Goal: Task Accomplishment & Management: Use online tool/utility

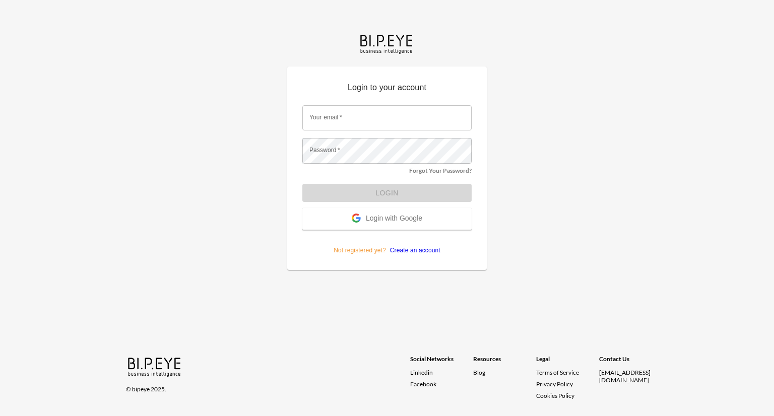
click at [413, 214] on span "Login with Google" at bounding box center [394, 219] width 56 height 10
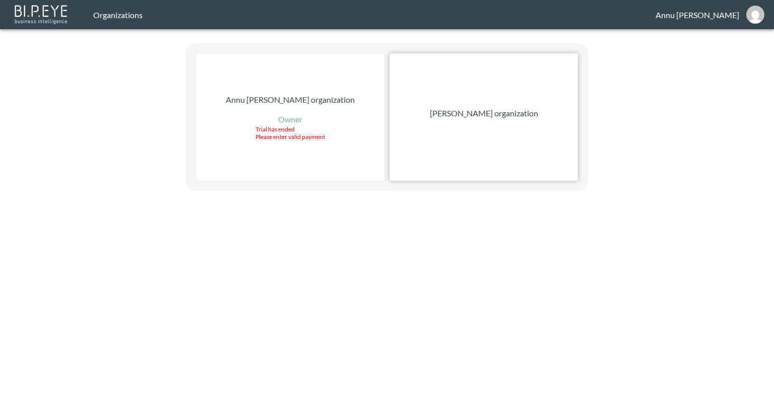
click at [494, 116] on p "[PERSON_NAME] organization" at bounding box center [484, 113] width 108 height 12
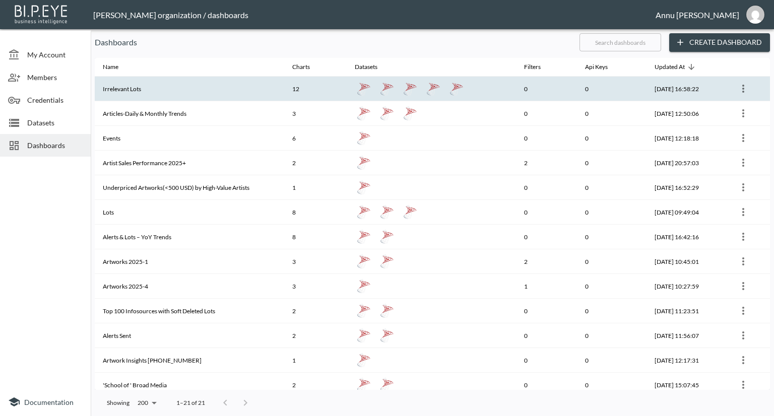
click at [161, 95] on th "Irrelevant Lots" at bounding box center [189, 89] width 189 height 25
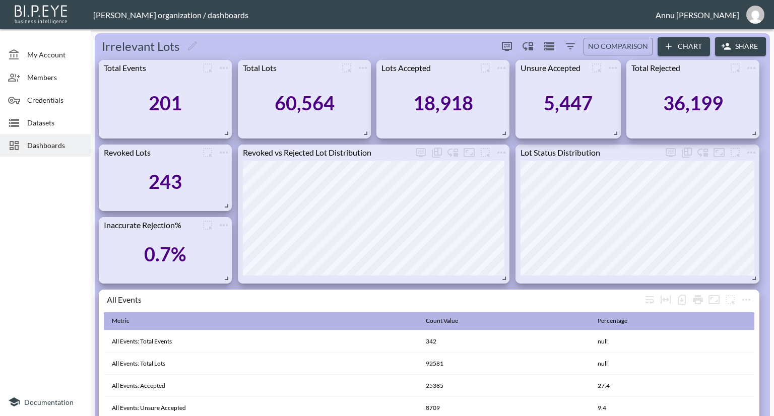
click at [68, 119] on span "Datasets" at bounding box center [54, 122] width 55 height 11
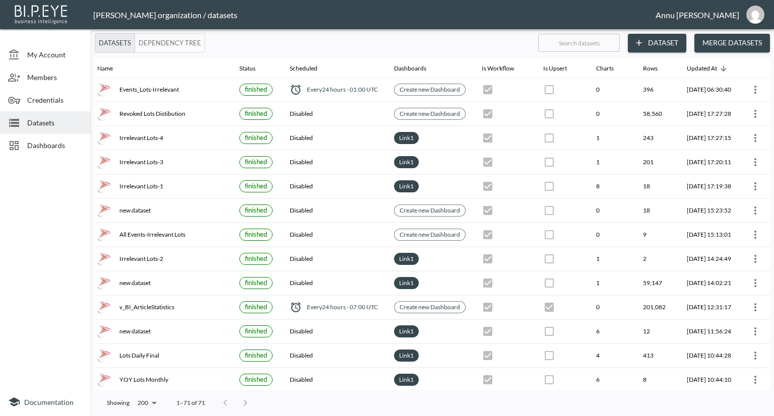
scroll to position [0, 59]
drag, startPoint x: 56, startPoint y: 147, endPoint x: 69, endPoint y: 143, distance: 13.1
click at [56, 147] on span "Dashboards" at bounding box center [54, 145] width 55 height 11
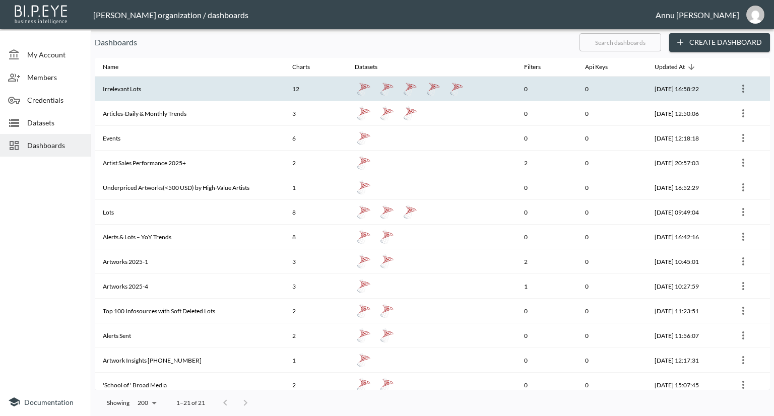
click at [123, 83] on th "Irrelevant Lots" at bounding box center [189, 89] width 189 height 25
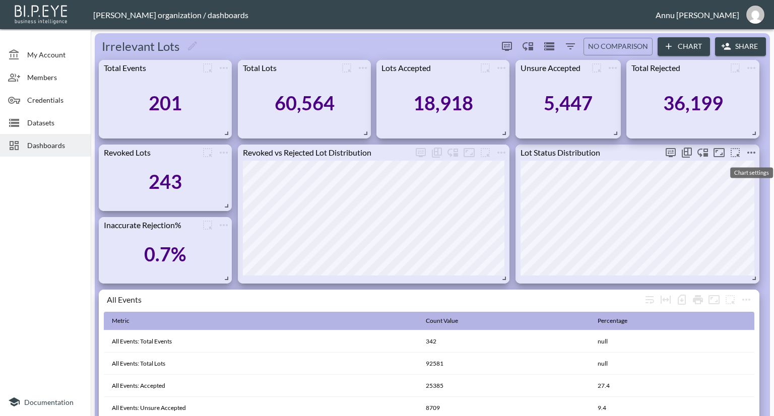
click at [749, 151] on icon "more" at bounding box center [751, 153] width 12 height 12
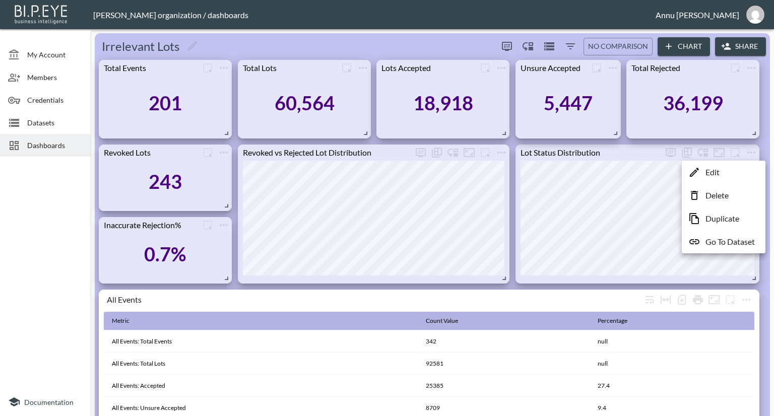
click at [724, 240] on p "Go To Dataset" at bounding box center [730, 242] width 49 height 12
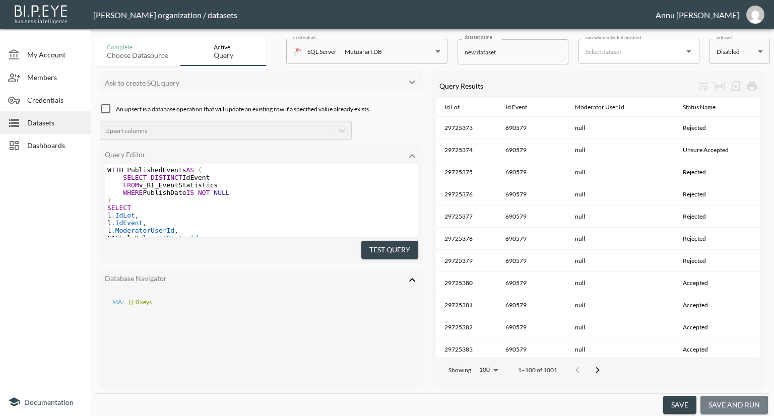
click at [734, 405] on button "save and run" at bounding box center [734, 405] width 68 height 19
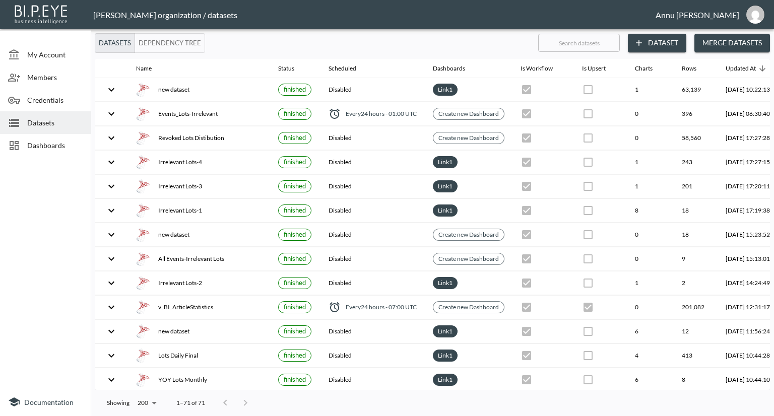
click at [34, 144] on span "Dashboards" at bounding box center [54, 145] width 55 height 11
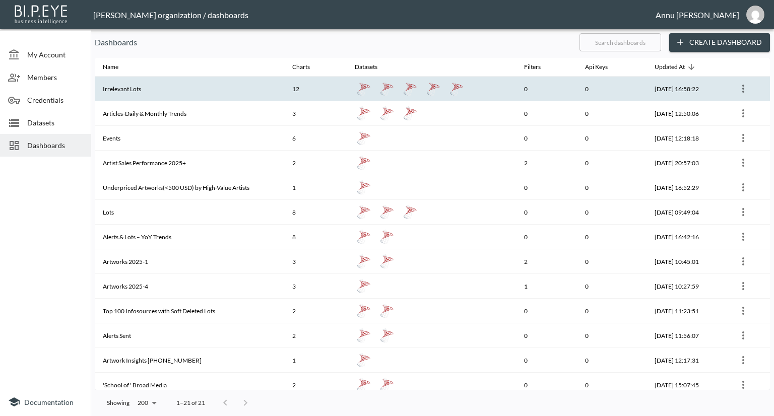
click at [153, 93] on th "Irrelevant Lots" at bounding box center [189, 89] width 189 height 25
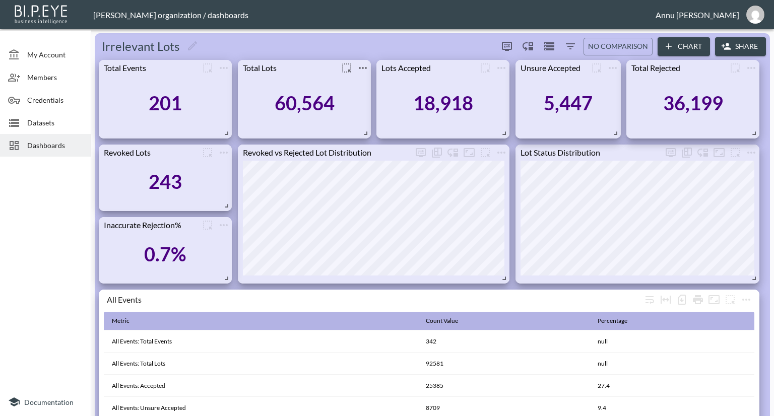
click at [363, 67] on icon "more" at bounding box center [363, 68] width 8 height 2
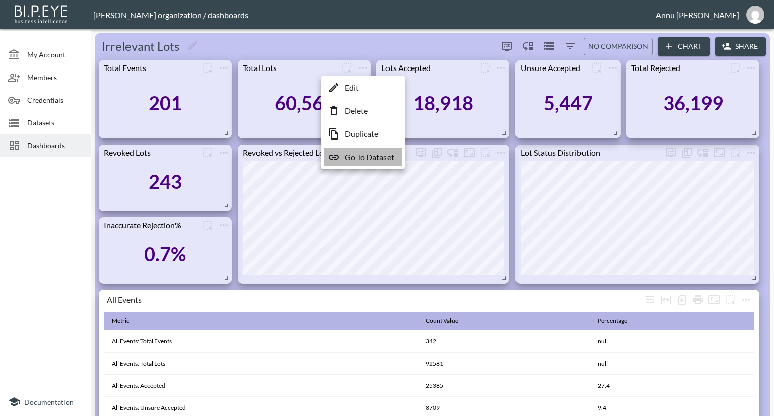
click at [366, 159] on p "Go To Dataset" at bounding box center [369, 157] width 49 height 12
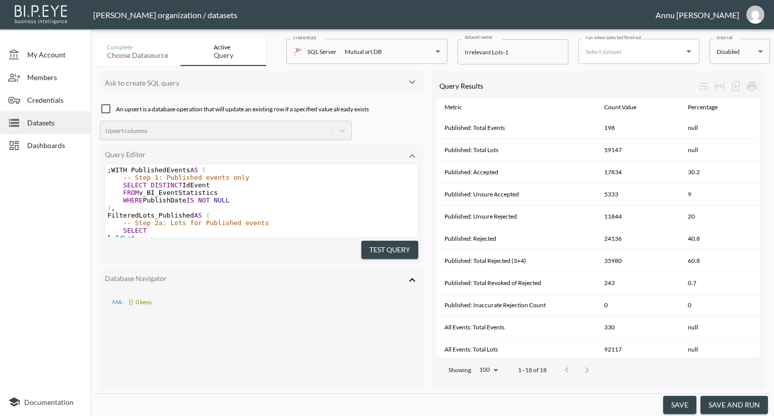
click at [740, 410] on button "save and run" at bounding box center [734, 405] width 68 height 19
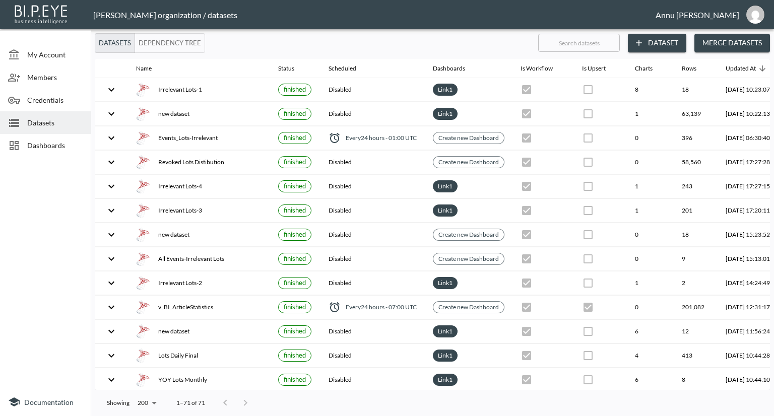
click at [34, 147] on span "Dashboards" at bounding box center [54, 145] width 55 height 11
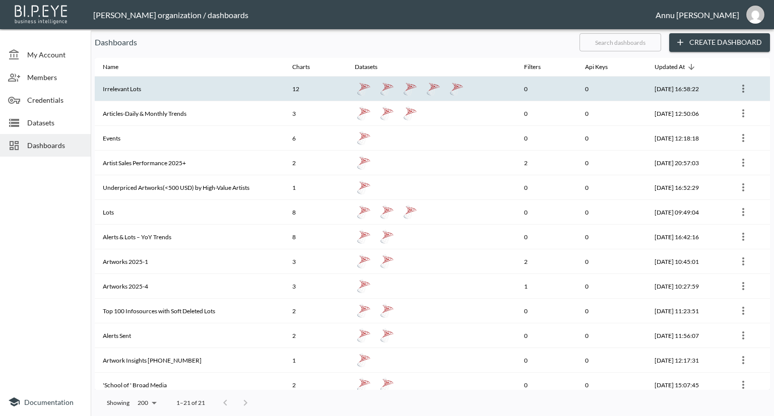
click at [232, 87] on th "Irrelevant Lots" at bounding box center [189, 89] width 189 height 25
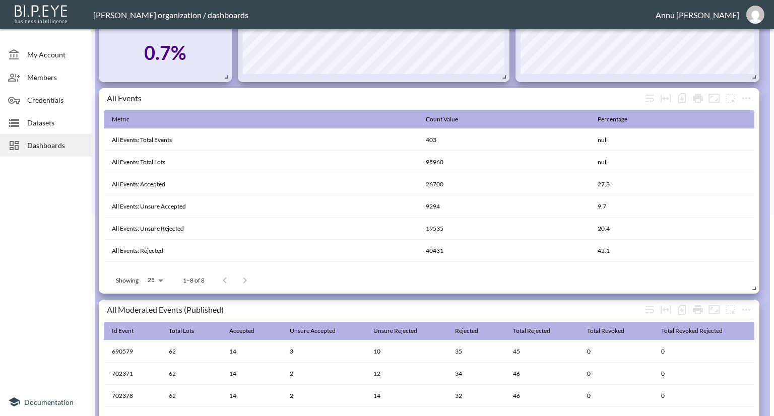
scroll to position [151, 0]
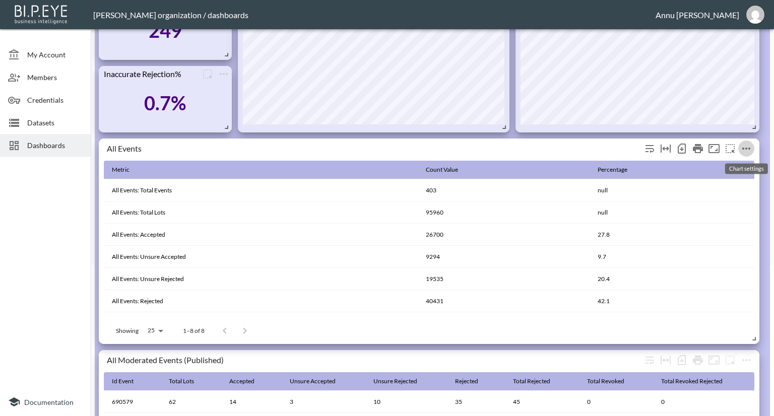
click at [747, 144] on icon "more" at bounding box center [746, 149] width 12 height 12
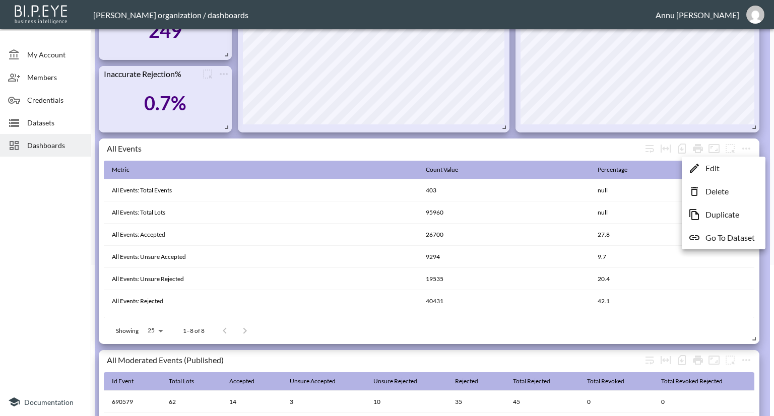
click at [730, 236] on p "Go To Dataset" at bounding box center [730, 238] width 49 height 12
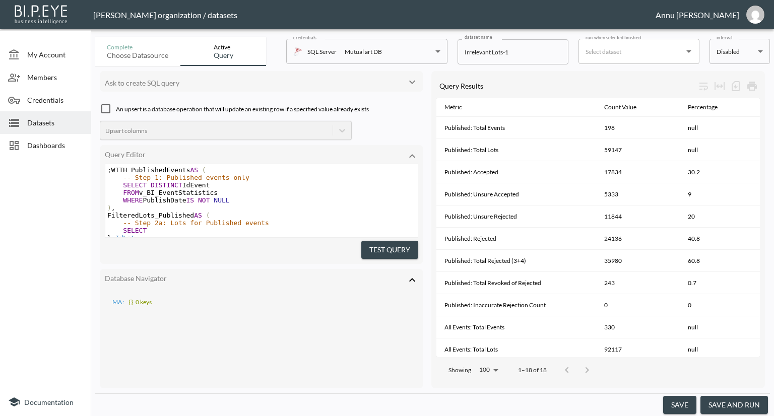
click at [719, 405] on button "save and run" at bounding box center [734, 405] width 68 height 19
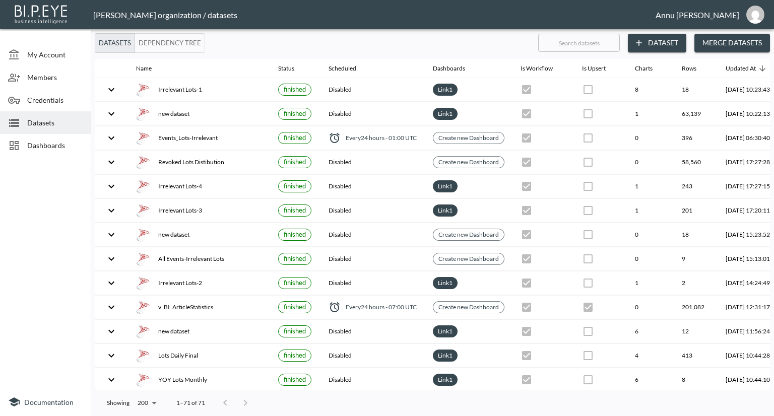
click at [60, 149] on span "Dashboards" at bounding box center [54, 145] width 55 height 11
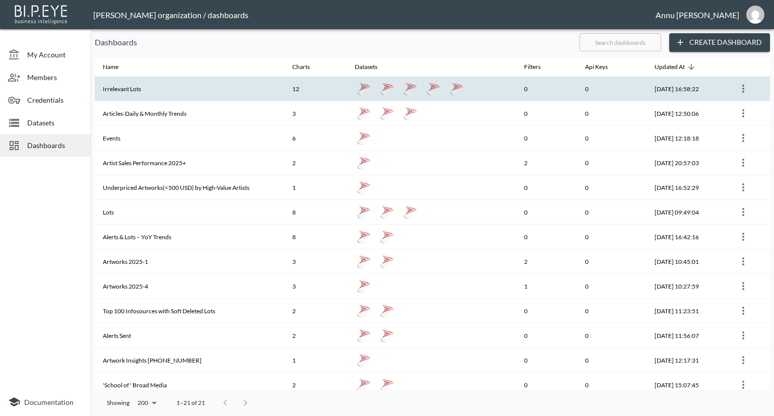
click at [185, 94] on th "Irrelevant Lots" at bounding box center [189, 89] width 189 height 25
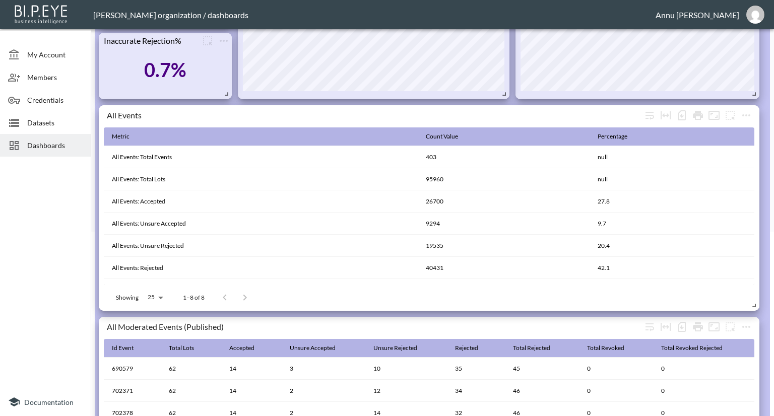
scroll to position [252, 0]
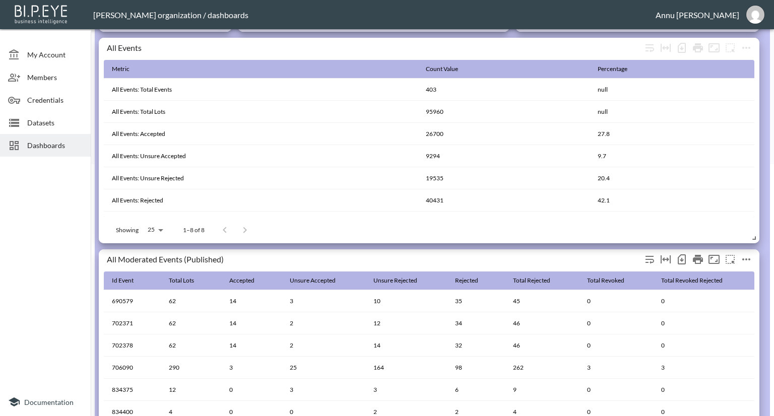
click at [745, 258] on icon "more" at bounding box center [746, 259] width 12 height 12
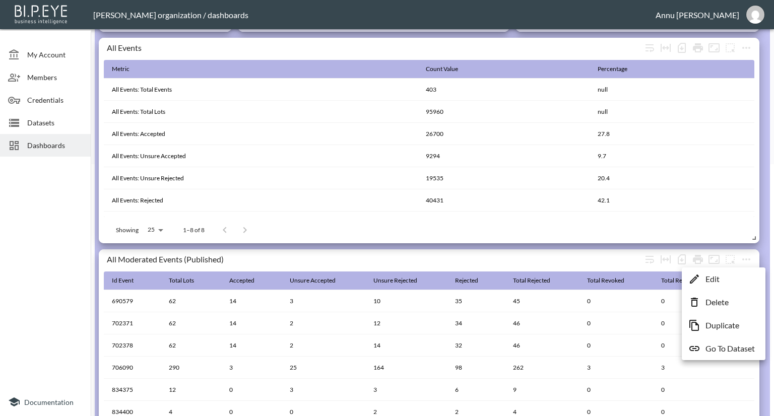
click at [725, 349] on p "Go To Dataset" at bounding box center [730, 349] width 49 height 12
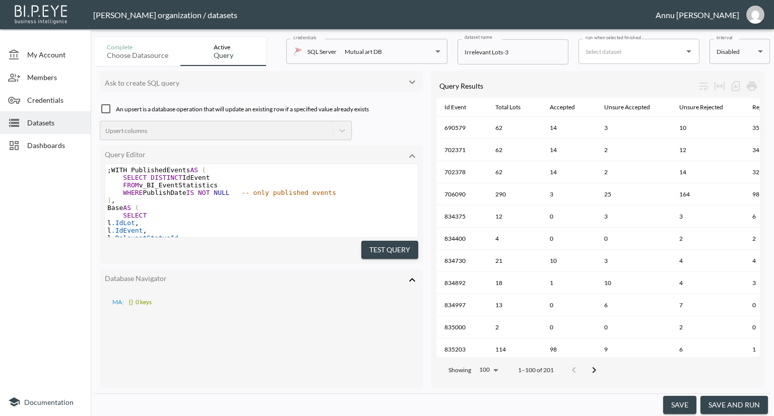
click at [720, 401] on button "save and run" at bounding box center [734, 405] width 68 height 19
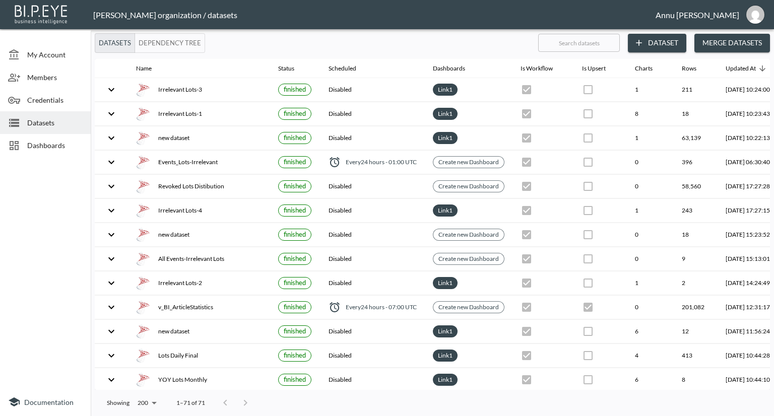
click at [31, 147] on span "Dashboards" at bounding box center [54, 145] width 55 height 11
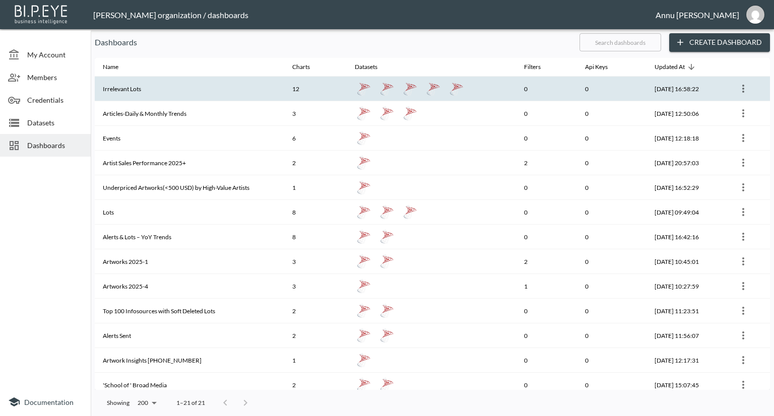
click at [186, 95] on th "Irrelevant Lots" at bounding box center [189, 89] width 189 height 25
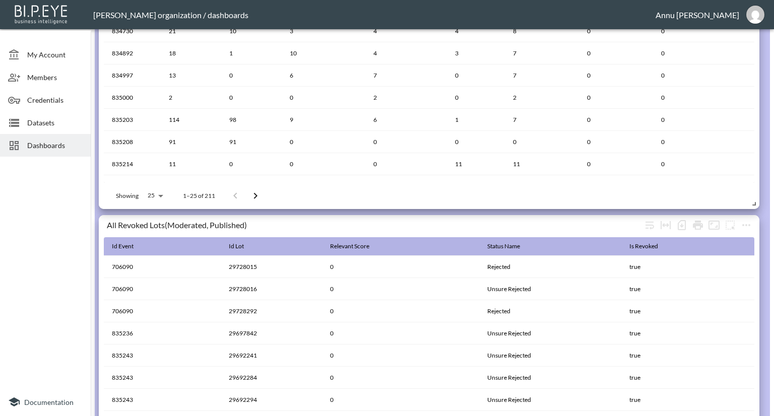
scroll to position [722, 0]
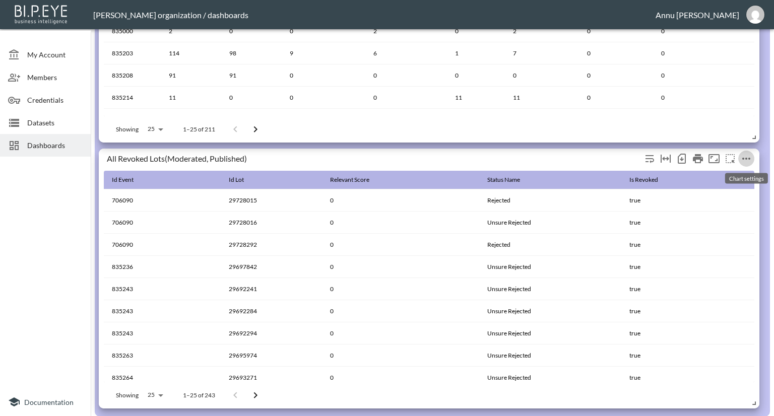
click at [750, 159] on icon "more" at bounding box center [746, 159] width 12 height 12
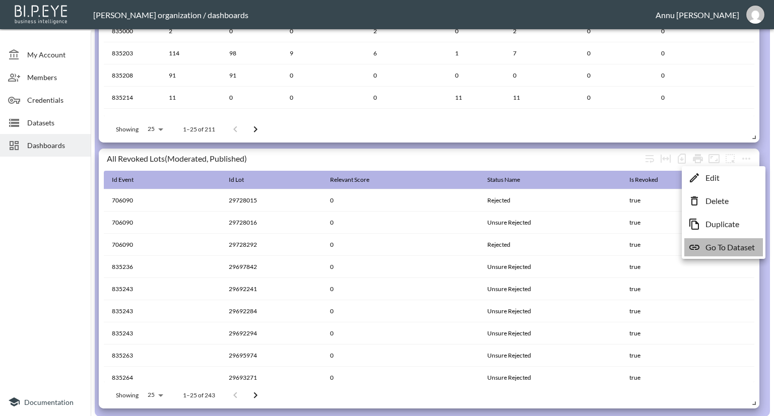
click at [734, 246] on p "Go To Dataset" at bounding box center [730, 247] width 49 height 12
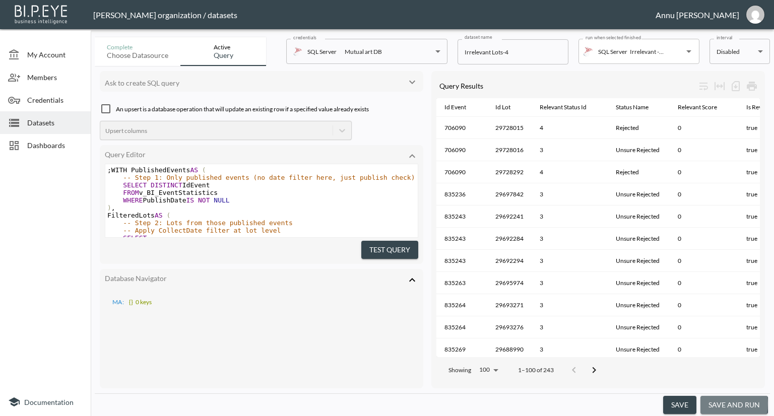
click at [719, 404] on button "save and run" at bounding box center [734, 405] width 68 height 19
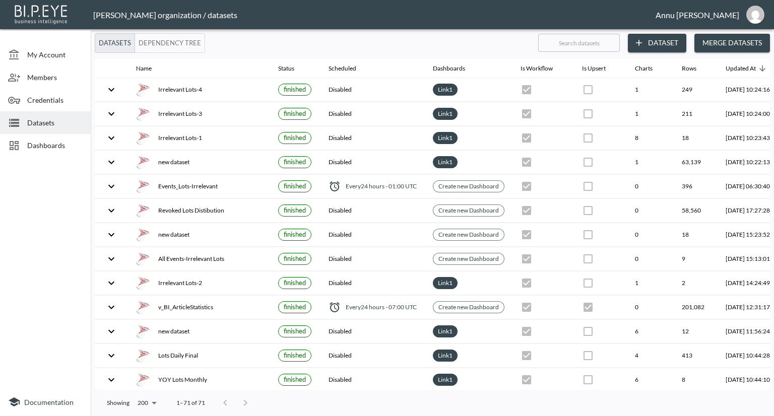
click at [18, 142] on icon at bounding box center [14, 145] width 9 height 9
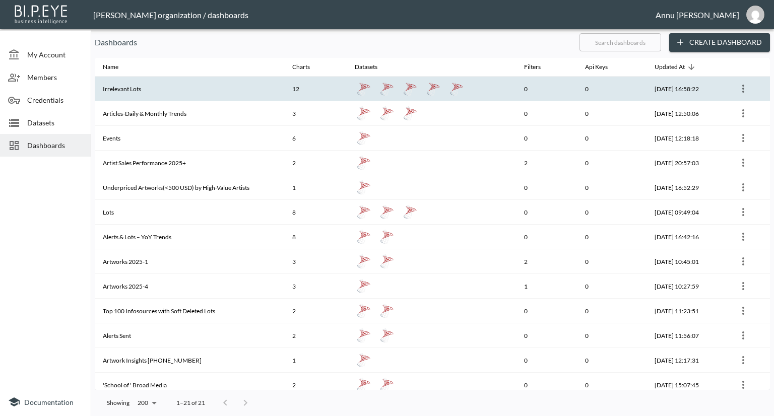
click at [119, 92] on th "Irrelevant Lots" at bounding box center [189, 89] width 189 height 25
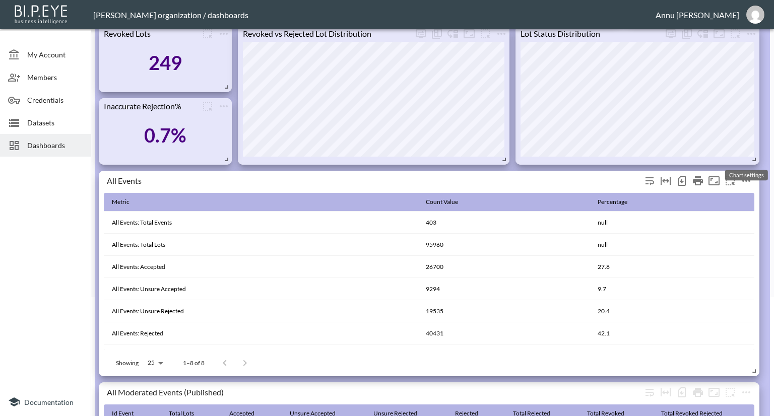
scroll to position [669, 0]
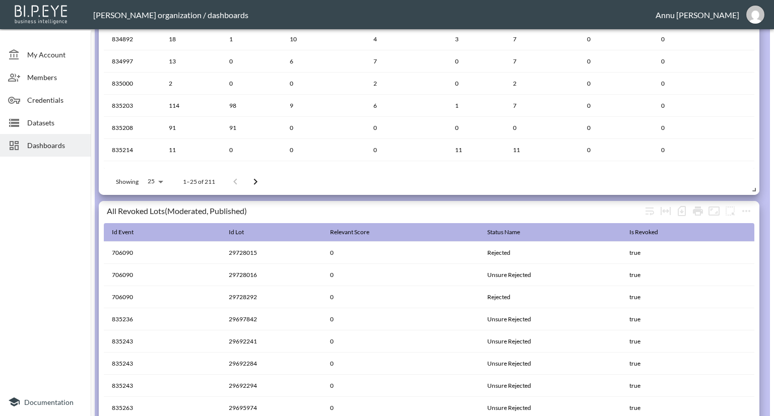
click at [46, 122] on span "Datasets" at bounding box center [54, 122] width 55 height 11
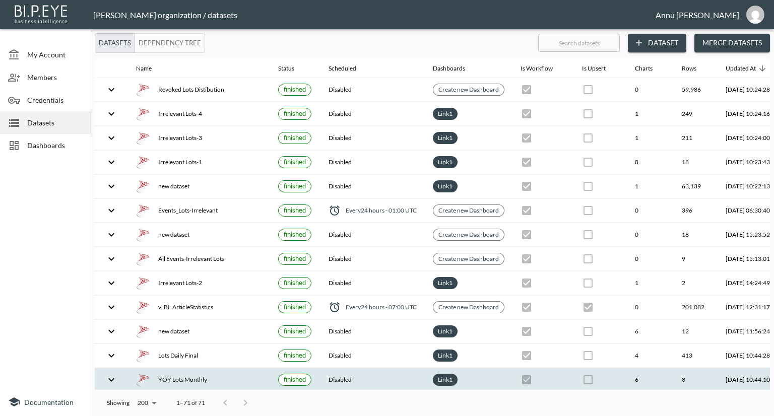
drag, startPoint x: 432, startPoint y: 385, endPoint x: 466, endPoint y: 385, distance: 33.8
click at [466, 385] on th "Link 1" at bounding box center [469, 380] width 88 height 24
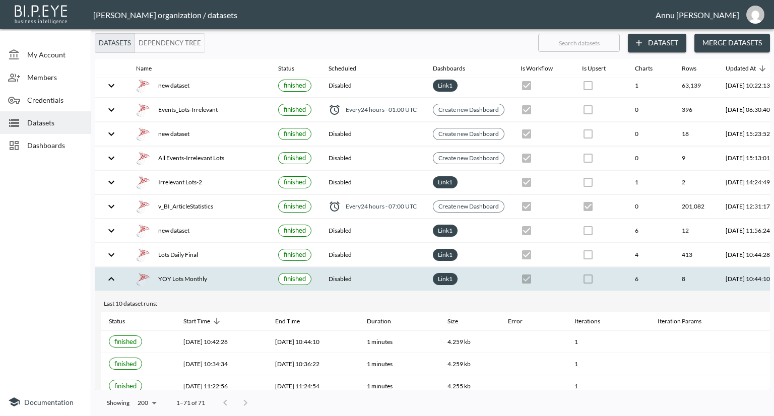
scroll to position [101, 59]
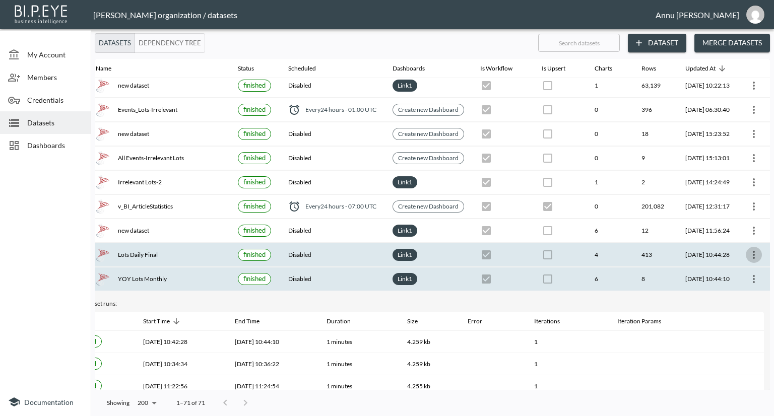
click at [750, 250] on icon "more" at bounding box center [754, 255] width 12 height 12
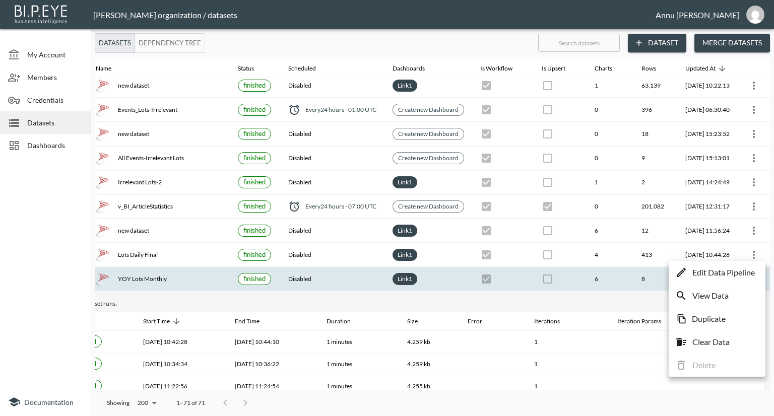
click at [725, 270] on p "Edit Data Pipeline" at bounding box center [723, 273] width 62 height 12
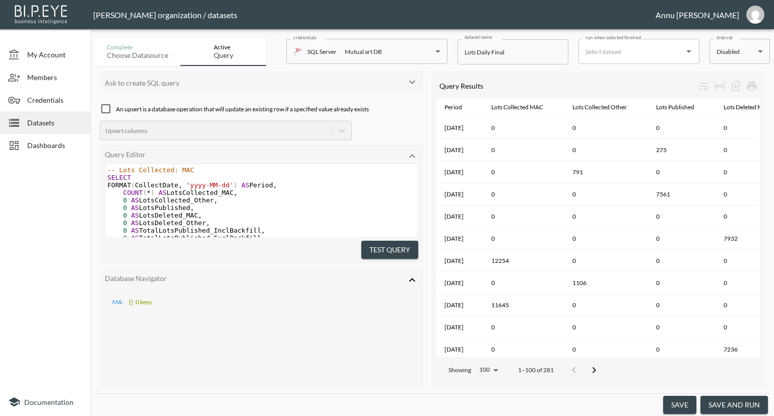
click at [728, 403] on button "save and run" at bounding box center [734, 405] width 68 height 19
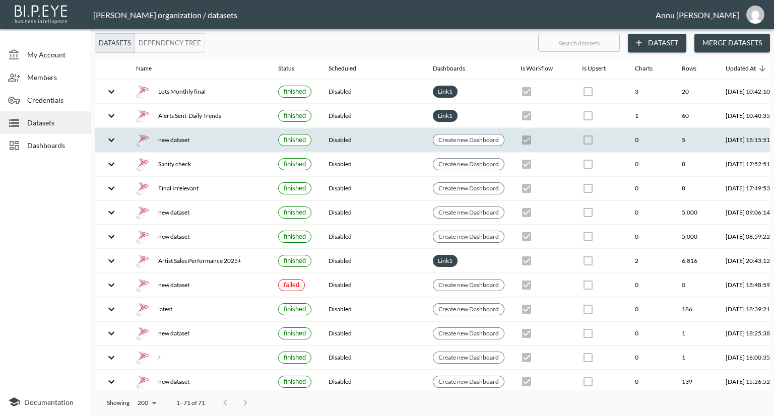
scroll to position [252, 0]
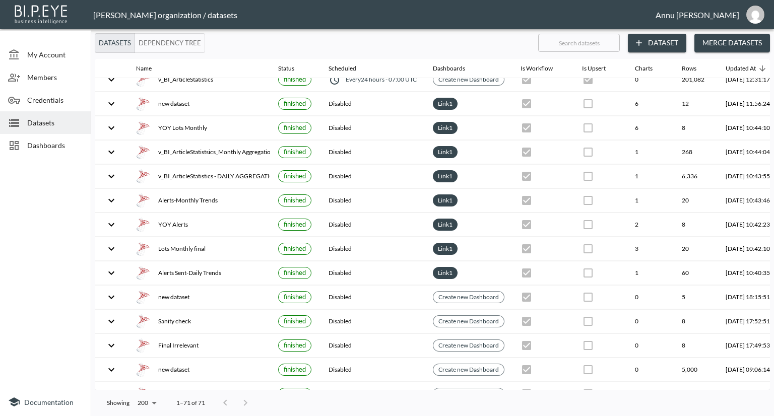
click at [590, 47] on input "text" at bounding box center [579, 42] width 82 height 25
type input "al"
checkbox input "false"
checkbox input "true"
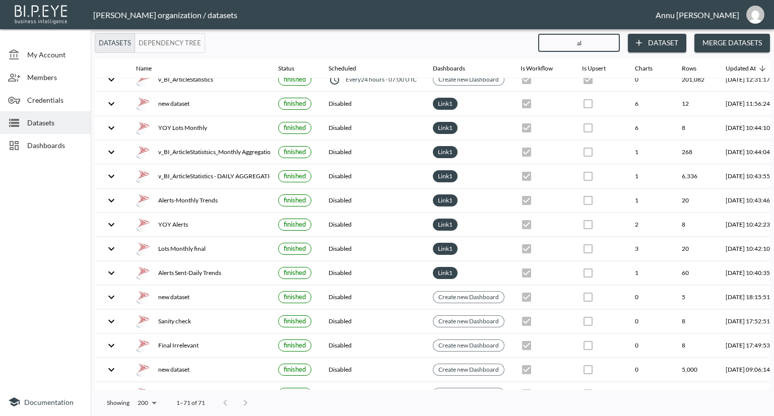
scroll to position [38, 0]
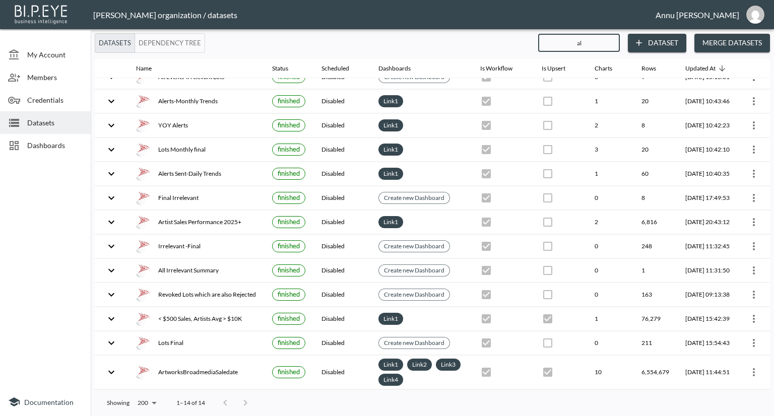
type input "ale"
checkbox input "true"
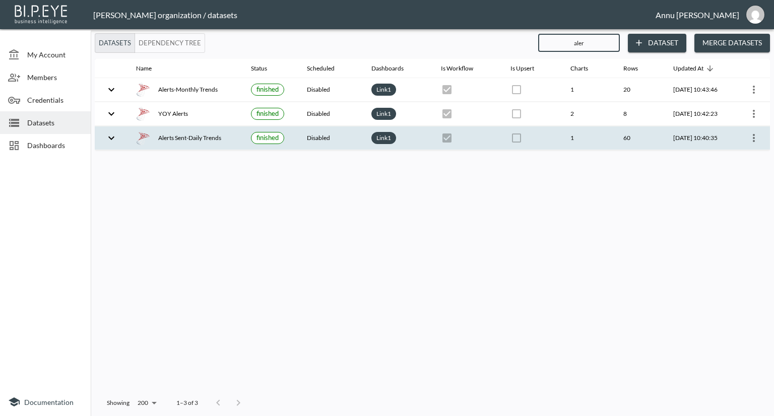
type input "aler"
click at [113, 136] on icon "expand row" at bounding box center [111, 138] width 12 height 12
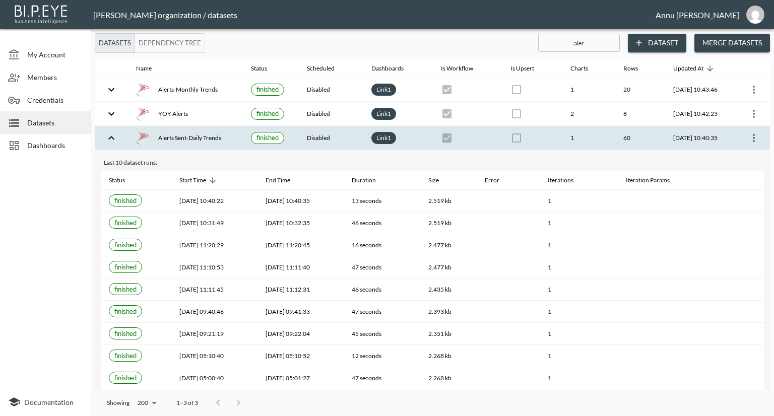
click at [750, 136] on icon "more" at bounding box center [754, 138] width 12 height 12
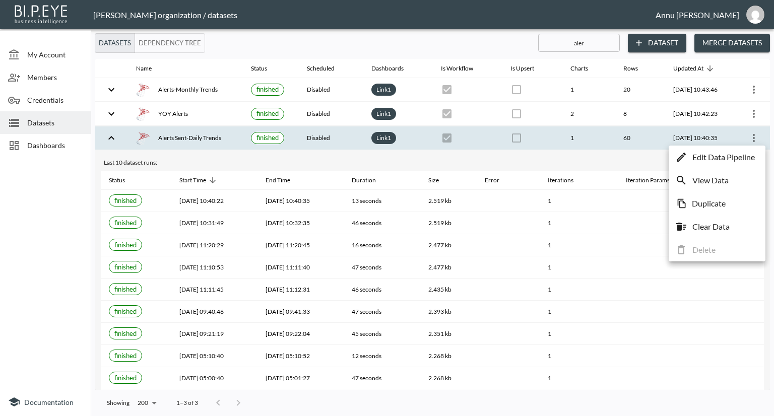
click at [728, 155] on p "Edit Data Pipeline" at bounding box center [723, 157] width 62 height 12
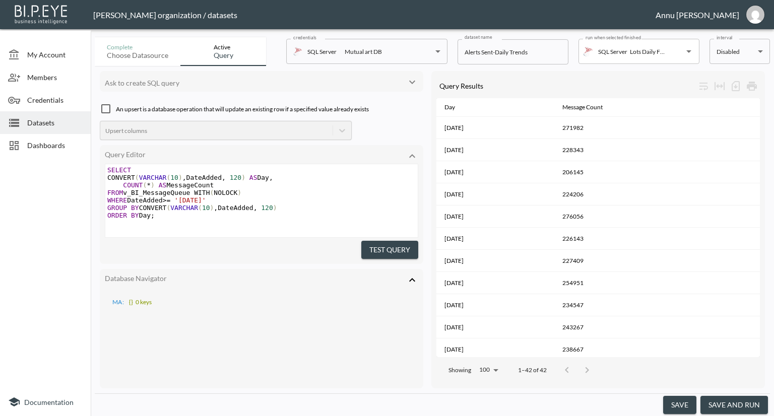
click at [724, 404] on button "save and run" at bounding box center [734, 405] width 68 height 19
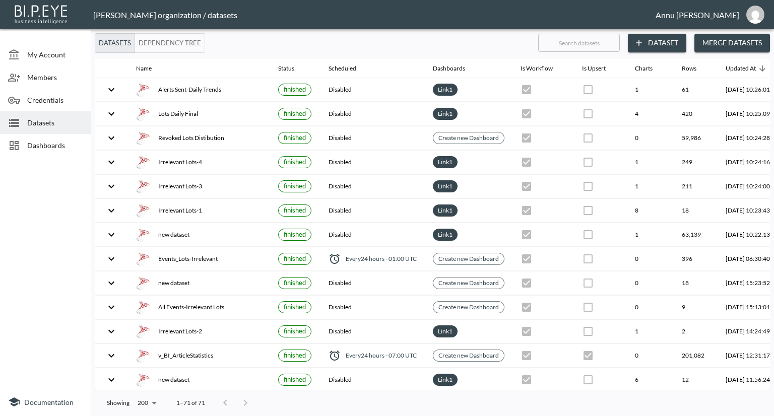
click at [595, 47] on input "text" at bounding box center [579, 42] width 82 height 25
type input "al"
checkbox input "true"
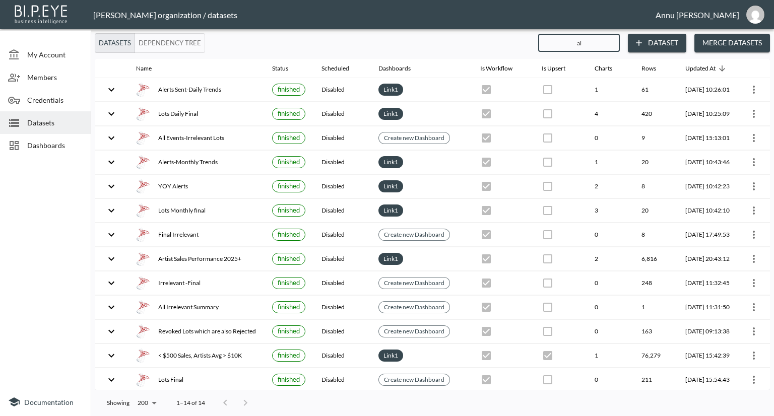
type input "ale"
checkbox input "true"
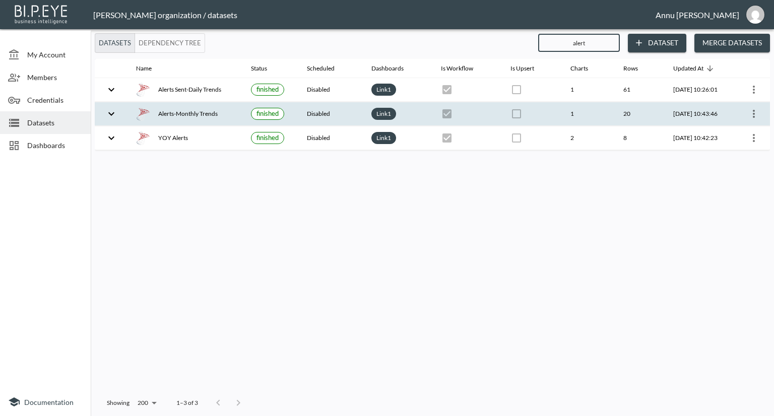
type input "alert"
click at [751, 110] on icon "more" at bounding box center [754, 114] width 12 height 12
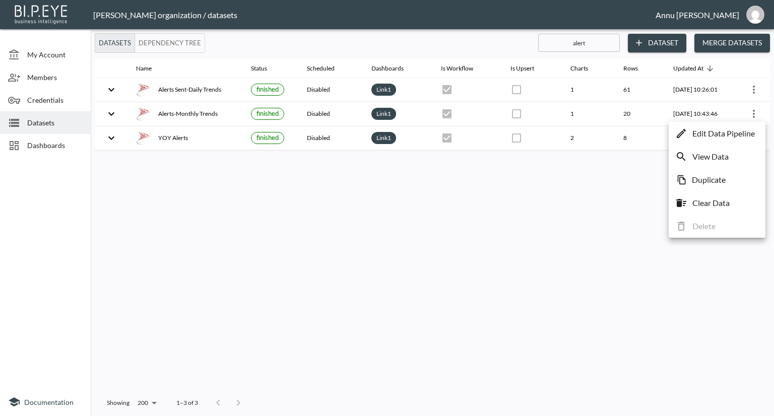
click at [736, 129] on p "Edit Data Pipeline" at bounding box center [723, 133] width 62 height 12
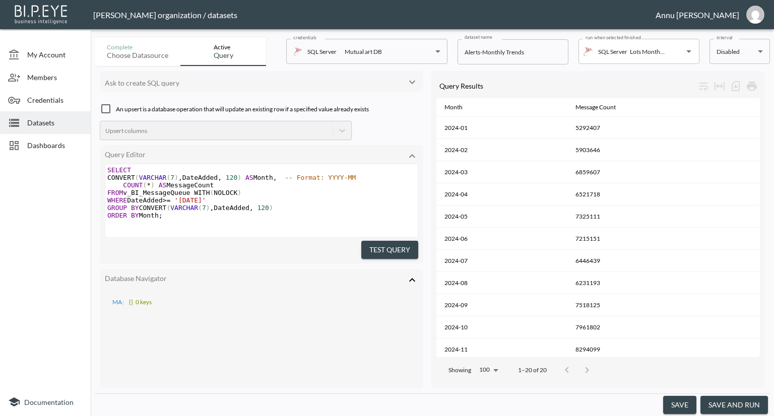
drag, startPoint x: 731, startPoint y: 401, endPoint x: 734, endPoint y: 394, distance: 8.1
click at [732, 400] on button "save and run" at bounding box center [734, 405] width 68 height 19
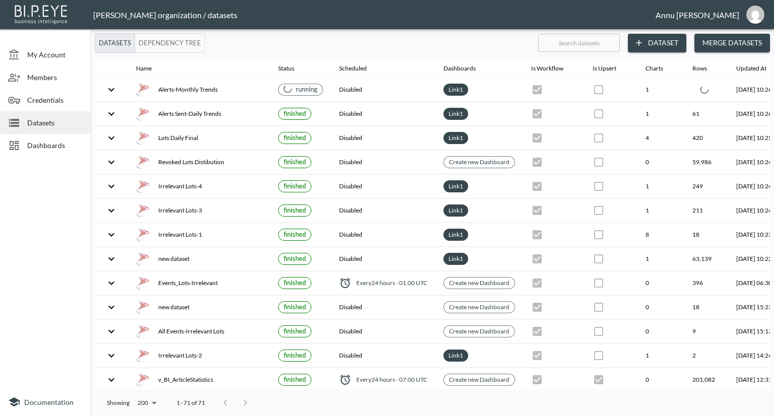
click at [580, 42] on input "text" at bounding box center [579, 42] width 82 height 25
type input "y"
checkbox input "false"
checkbox input "true"
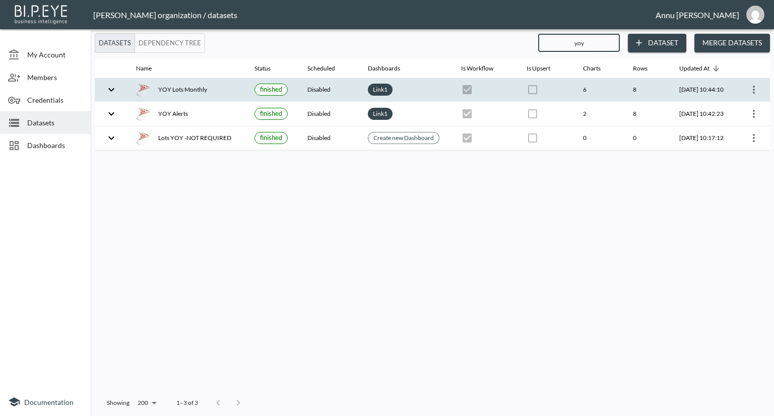
type input "yoy"
click at [754, 86] on icon "more" at bounding box center [754, 90] width 2 height 8
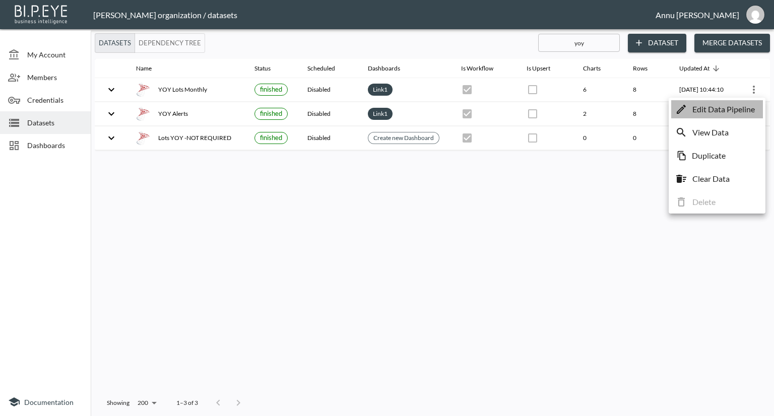
click at [714, 110] on p "Edit Data Pipeline" at bounding box center [723, 109] width 62 height 12
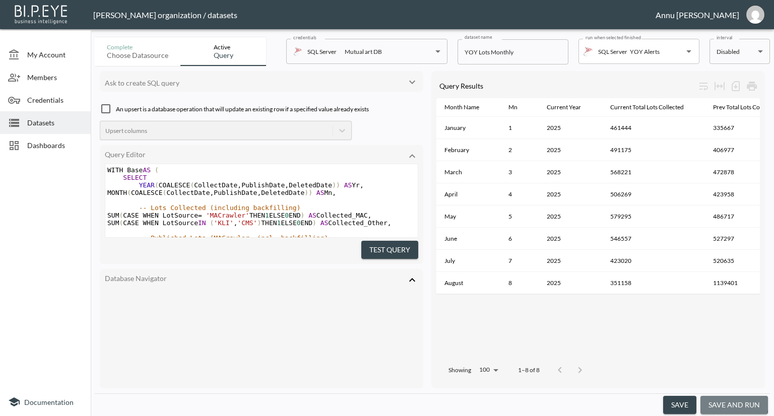
click at [725, 403] on button "save and run" at bounding box center [734, 405] width 68 height 19
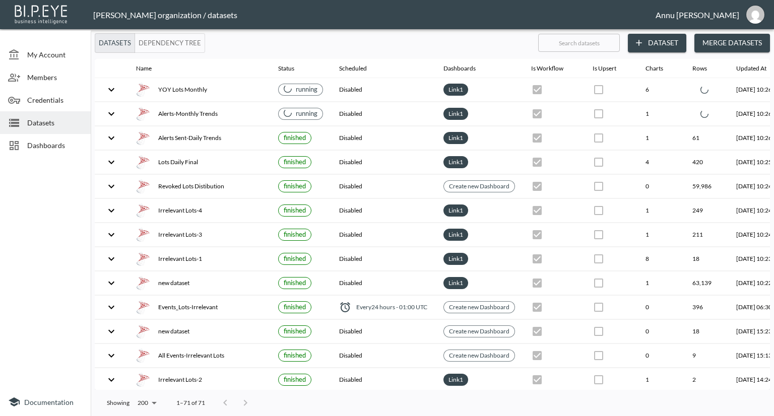
checkbox input "false"
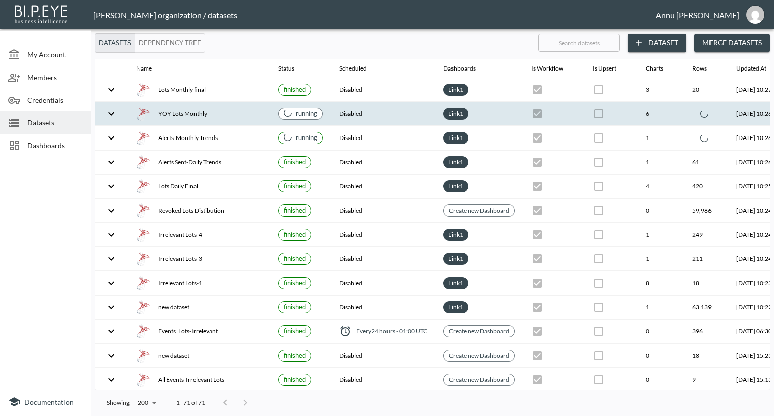
click at [115, 113] on icon "expand row" at bounding box center [111, 114] width 12 height 12
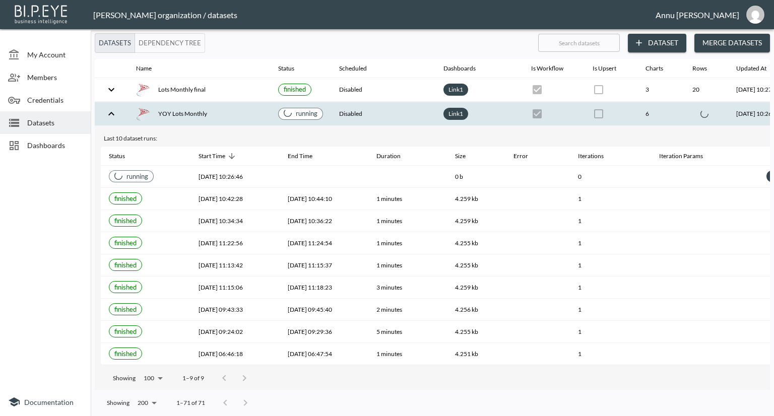
scroll to position [0, 71]
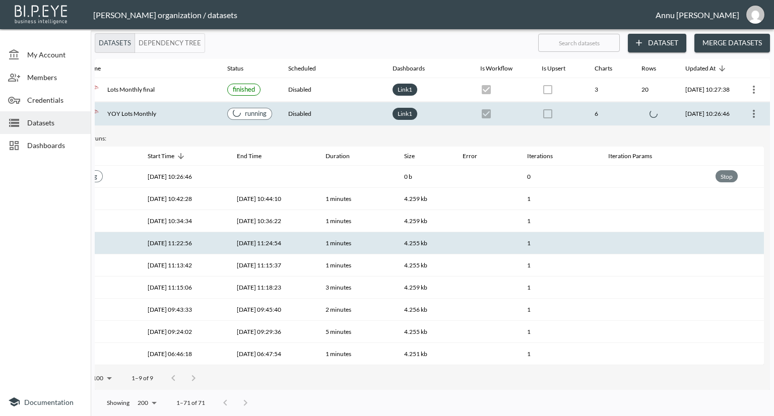
drag, startPoint x: 730, startPoint y: 178, endPoint x: 734, endPoint y: 233, distance: 55.0
click at [731, 177] on div "Stop" at bounding box center [727, 176] width 16 height 13
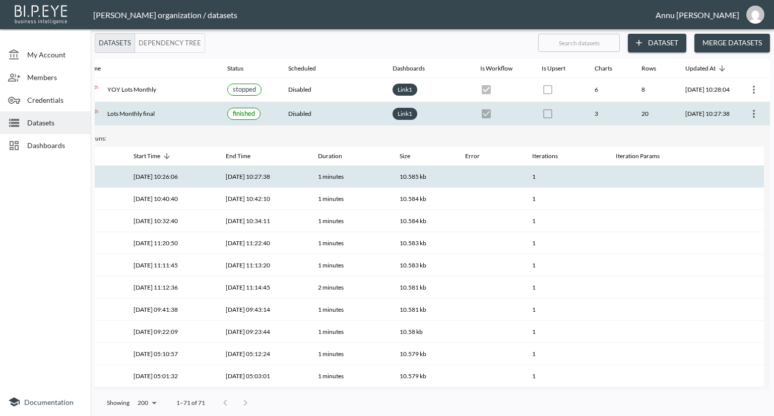
scroll to position [0, 0]
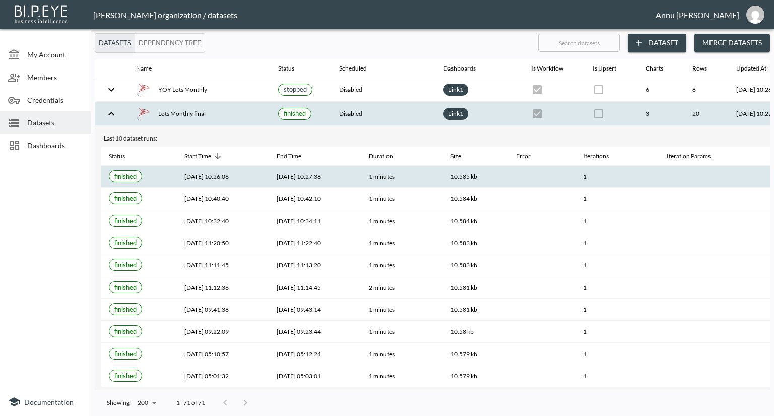
click at [114, 108] on icon "expand row" at bounding box center [111, 114] width 12 height 12
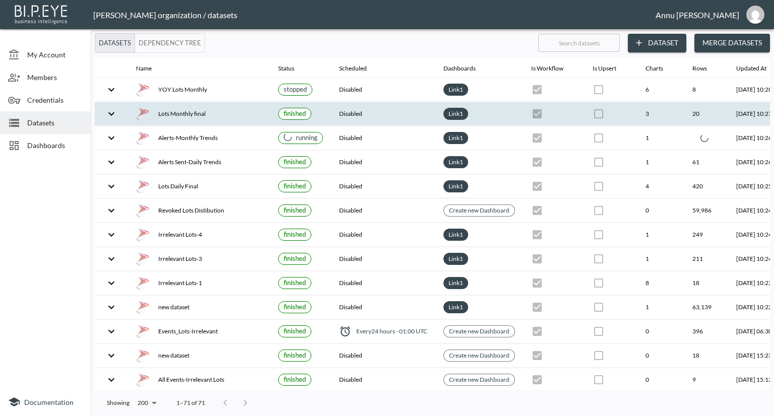
scroll to position [0, 71]
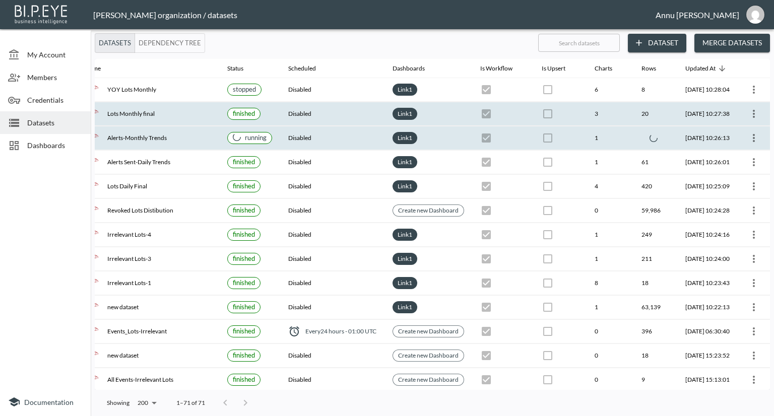
click at [752, 139] on icon "more" at bounding box center [754, 138] width 12 height 12
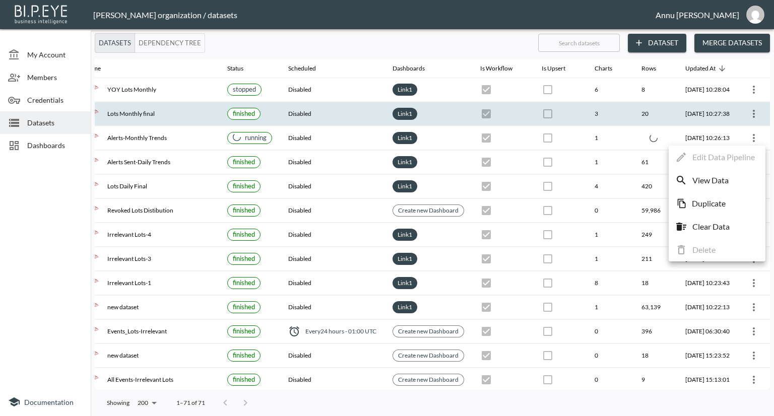
drag, startPoint x: 400, startPoint y: 388, endPoint x: 86, endPoint y: 372, distance: 313.8
click at [86, 372] on div at bounding box center [387, 208] width 774 height 416
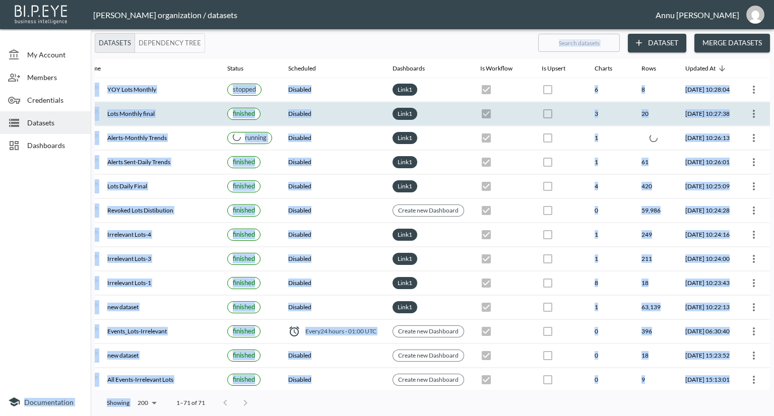
drag, startPoint x: 170, startPoint y: 391, endPoint x: 86, endPoint y: 367, distance: 87.4
click at [81, 383] on div "My Account Members Credentials Datasets Dashboards Documentation Datasets Depen…" at bounding box center [387, 208] width 774 height 416
click at [35, 264] on div at bounding box center [45, 274] width 91 height 227
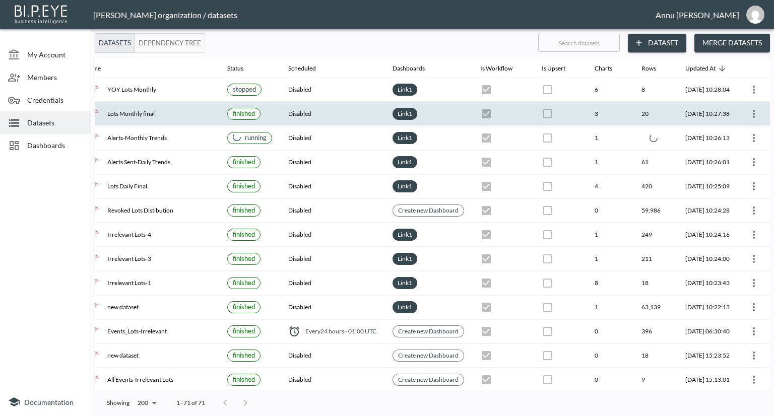
scroll to position [0, 0]
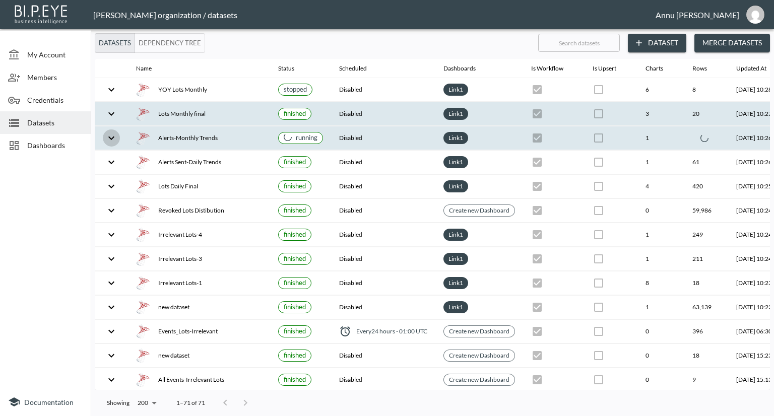
click at [113, 139] on icon "expand row" at bounding box center [111, 138] width 12 height 12
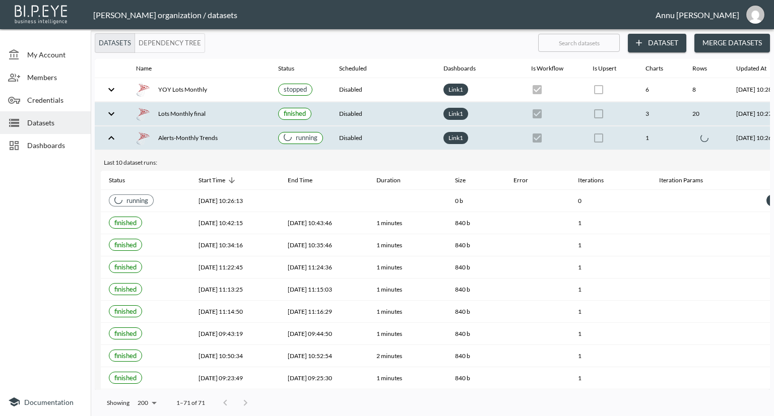
scroll to position [0, 71]
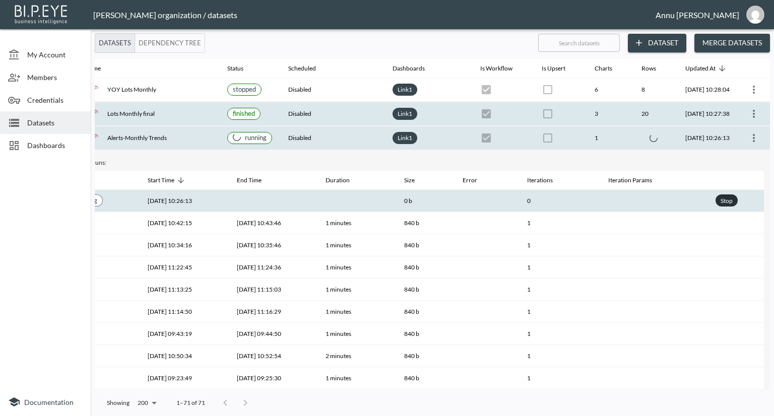
click at [723, 200] on div "Stop" at bounding box center [727, 201] width 16 height 13
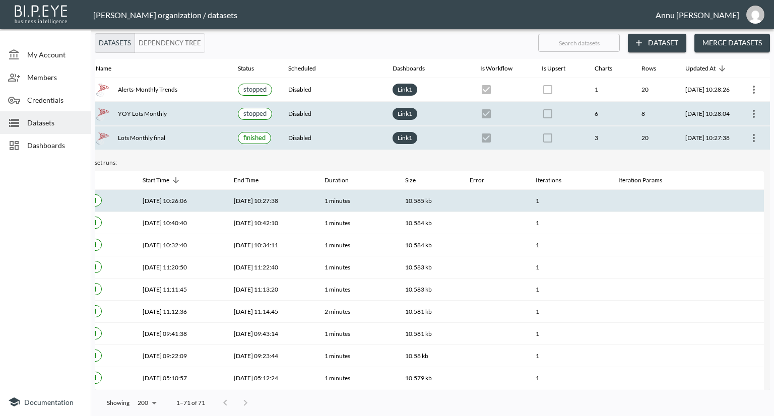
scroll to position [0, 0]
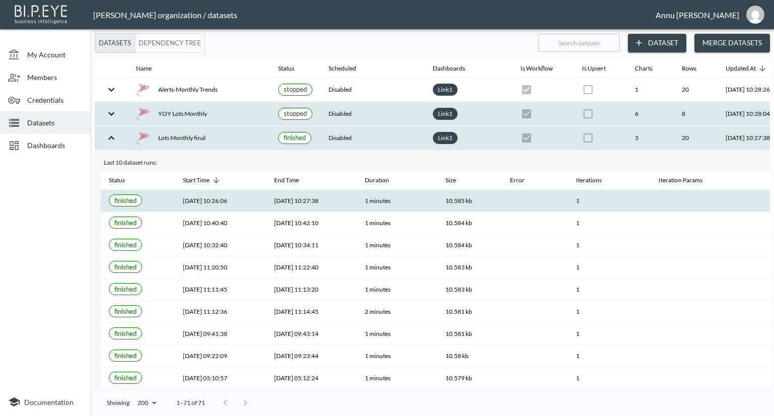
click at [45, 183] on div at bounding box center [45, 274] width 91 height 227
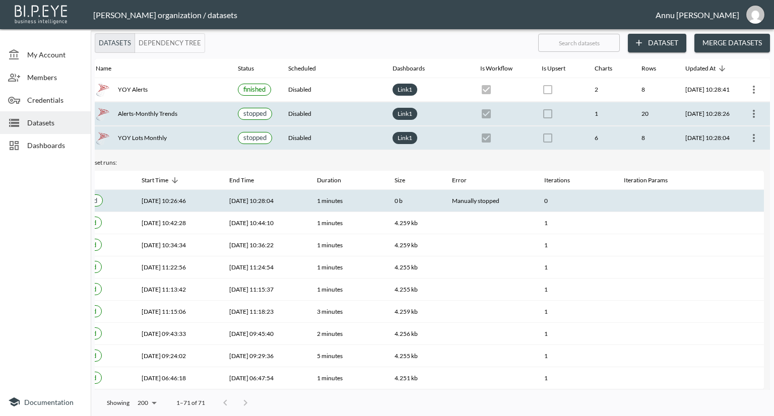
checkbox input "false"
checkbox input "true"
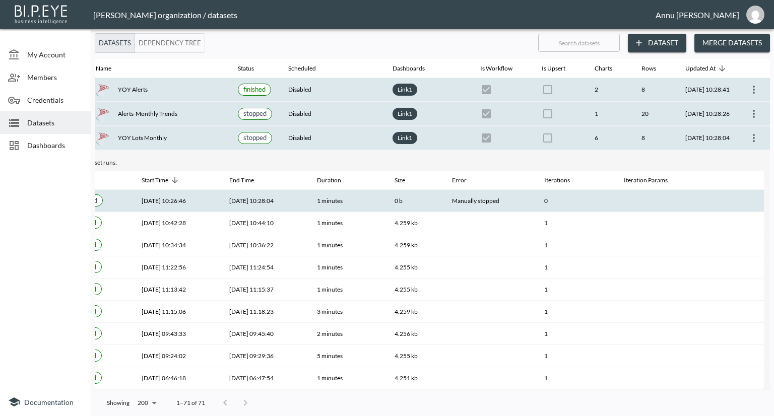
click at [753, 89] on icon "more" at bounding box center [754, 90] width 12 height 12
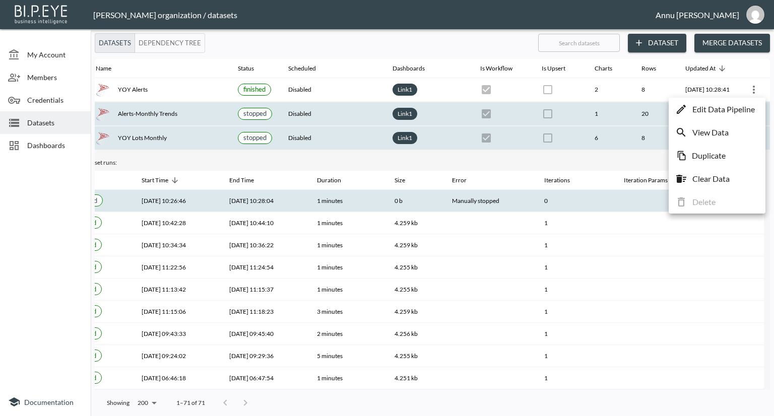
click at [731, 111] on p "Edit Data Pipeline" at bounding box center [723, 109] width 62 height 12
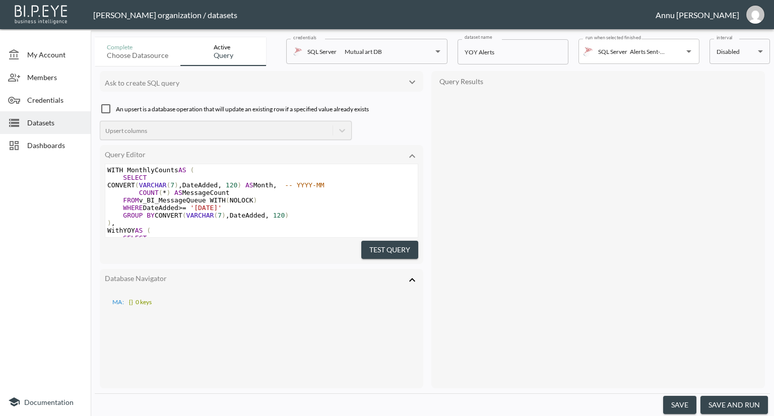
click at [731, 402] on button "save and run" at bounding box center [734, 405] width 68 height 19
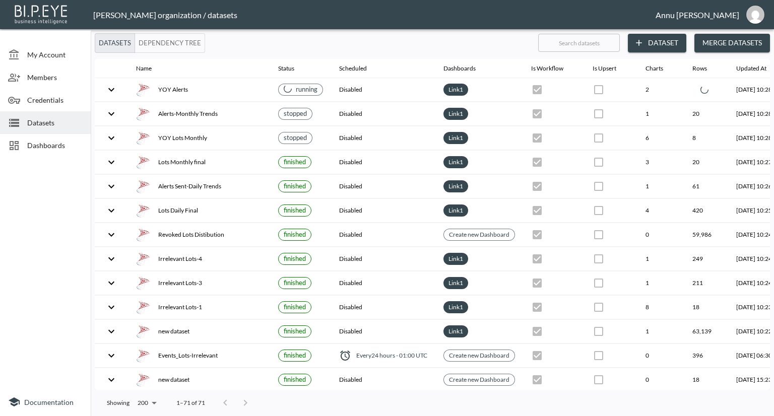
click at [55, 142] on span "Dashboards" at bounding box center [54, 145] width 55 height 11
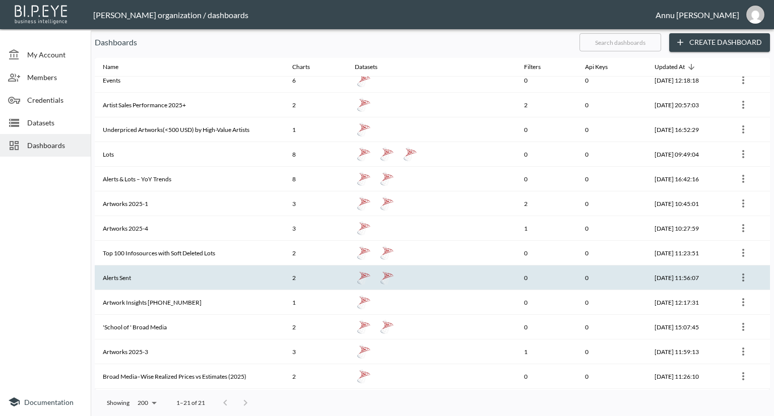
scroll to position [101, 0]
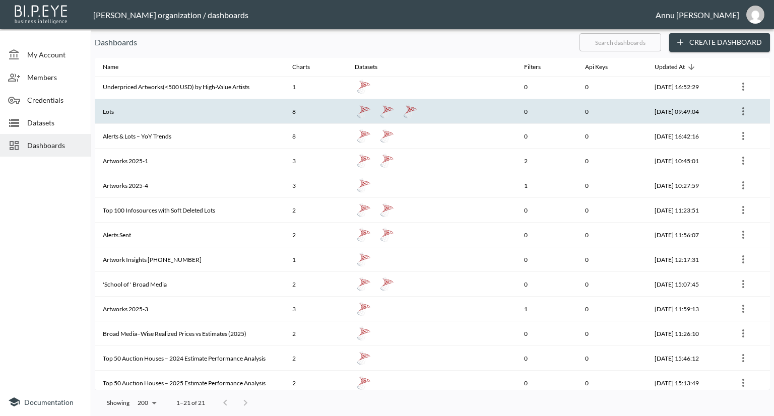
click at [135, 110] on th "Lots" at bounding box center [189, 111] width 189 height 25
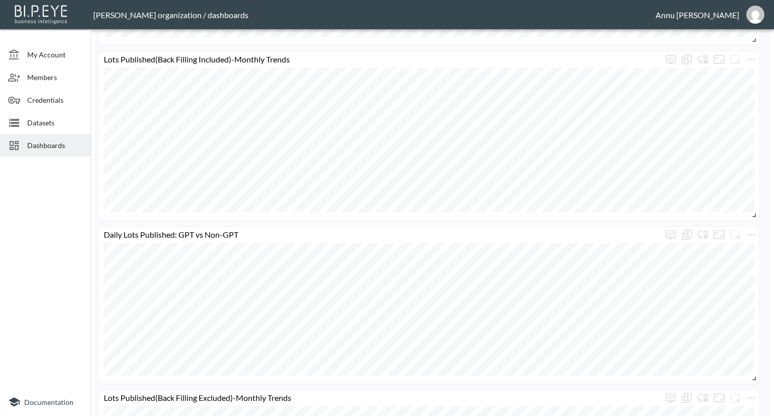
scroll to position [554, 0]
drag, startPoint x: 33, startPoint y: 117, endPoint x: 71, endPoint y: 85, distance: 49.7
click at [34, 117] on span "Datasets" at bounding box center [54, 122] width 55 height 11
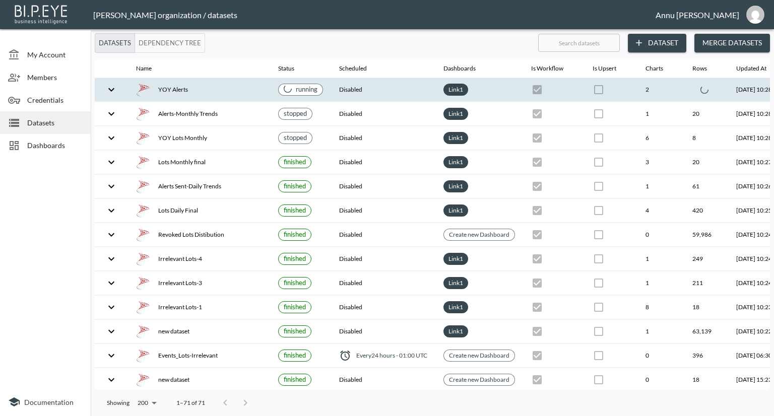
click at [106, 85] on icon "expand row" at bounding box center [111, 90] width 12 height 12
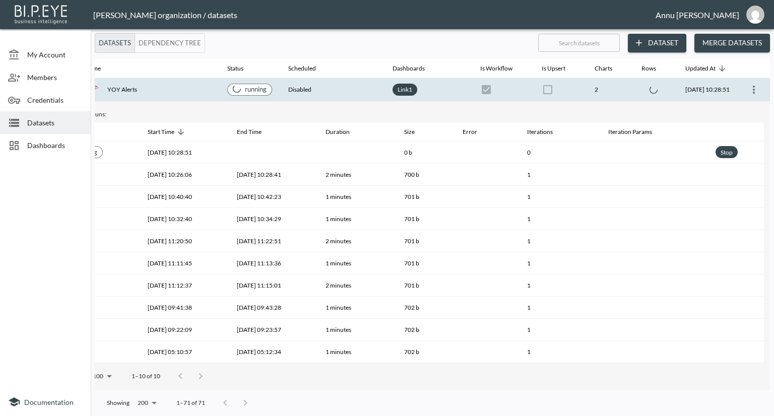
scroll to position [0, 71]
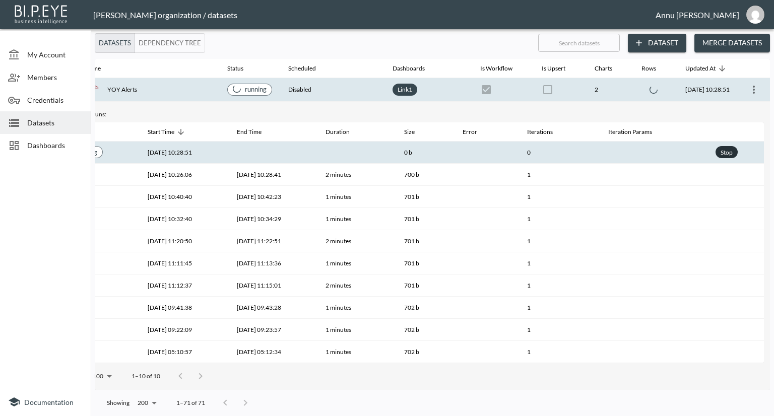
click at [723, 151] on div "Stop" at bounding box center [727, 152] width 16 height 13
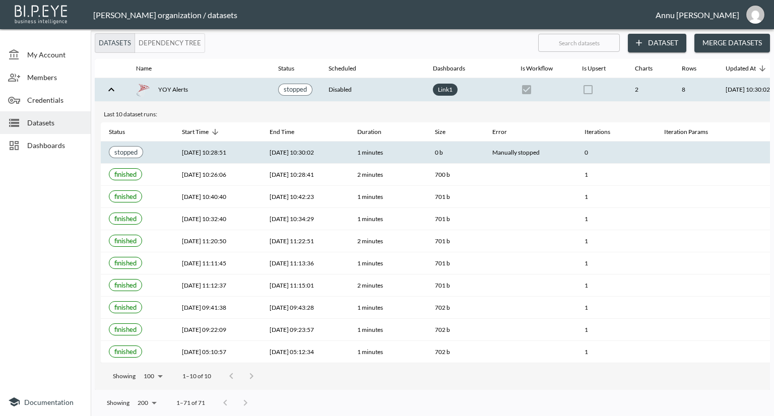
scroll to position [0, 59]
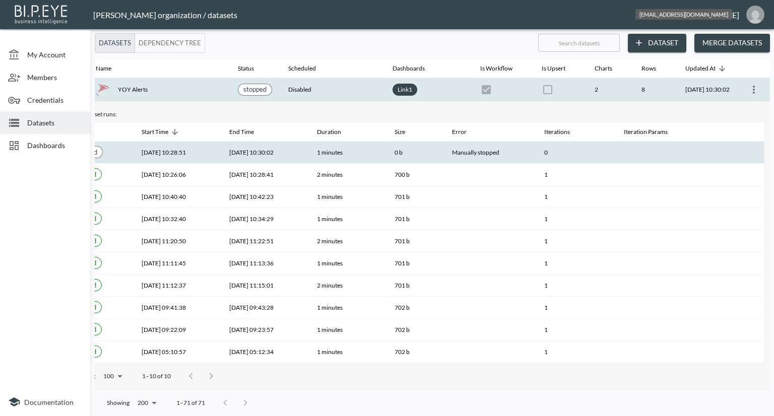
click at [757, 13] on img "annu@mutualart.com" at bounding box center [755, 15] width 18 height 18
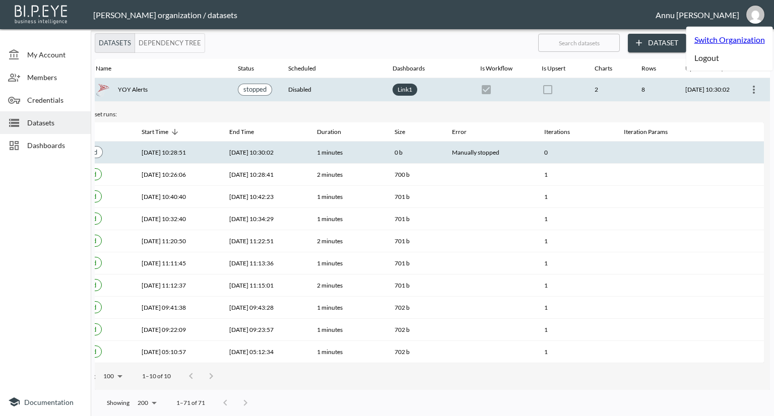
click at [705, 62] on li "Logout" at bounding box center [729, 58] width 87 height 18
